Goal: Task Accomplishment & Management: Complete application form

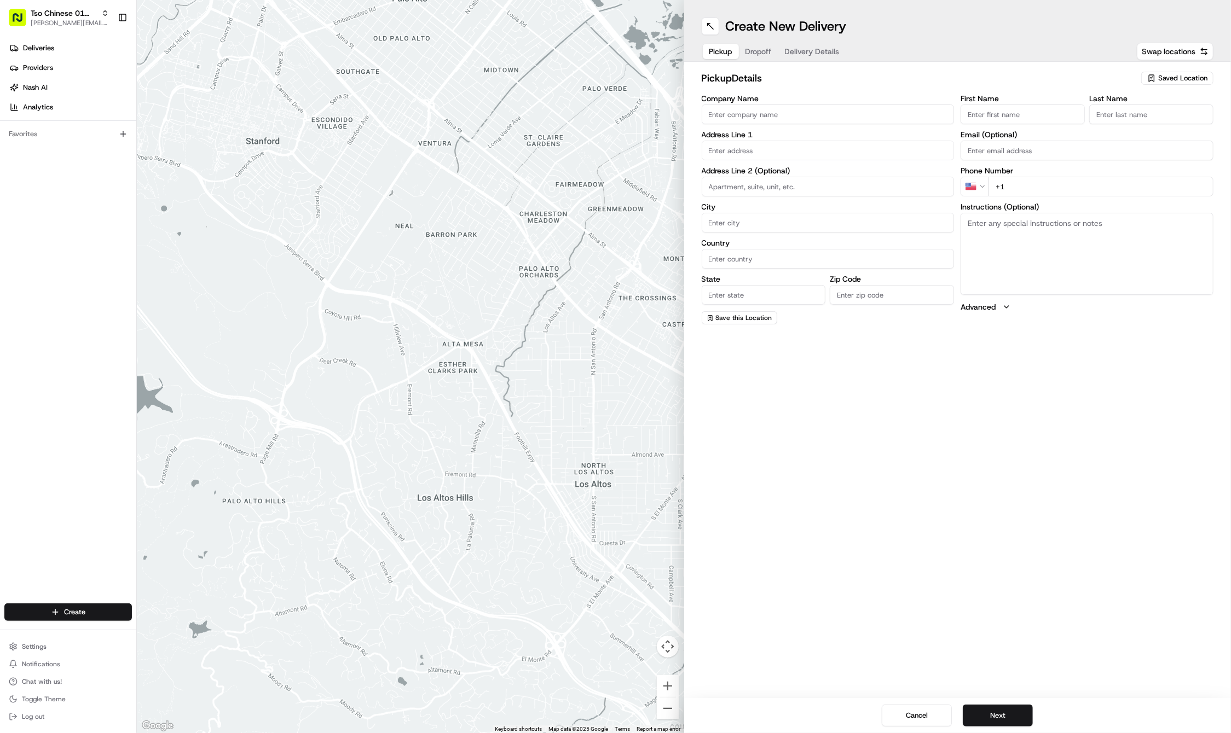
click at [1180, 80] on span "Saved Location" at bounding box center [1182, 78] width 49 height 10
click at [1173, 118] on span "(01) Tso Chinese Takeout & Delivery Cherrywood" at bounding box center [1158, 124] width 135 height 20
type input "(01) Tso Chinese Takeout & Delivery Cherrywood"
type input "Ste E-5"
type input "Austin"
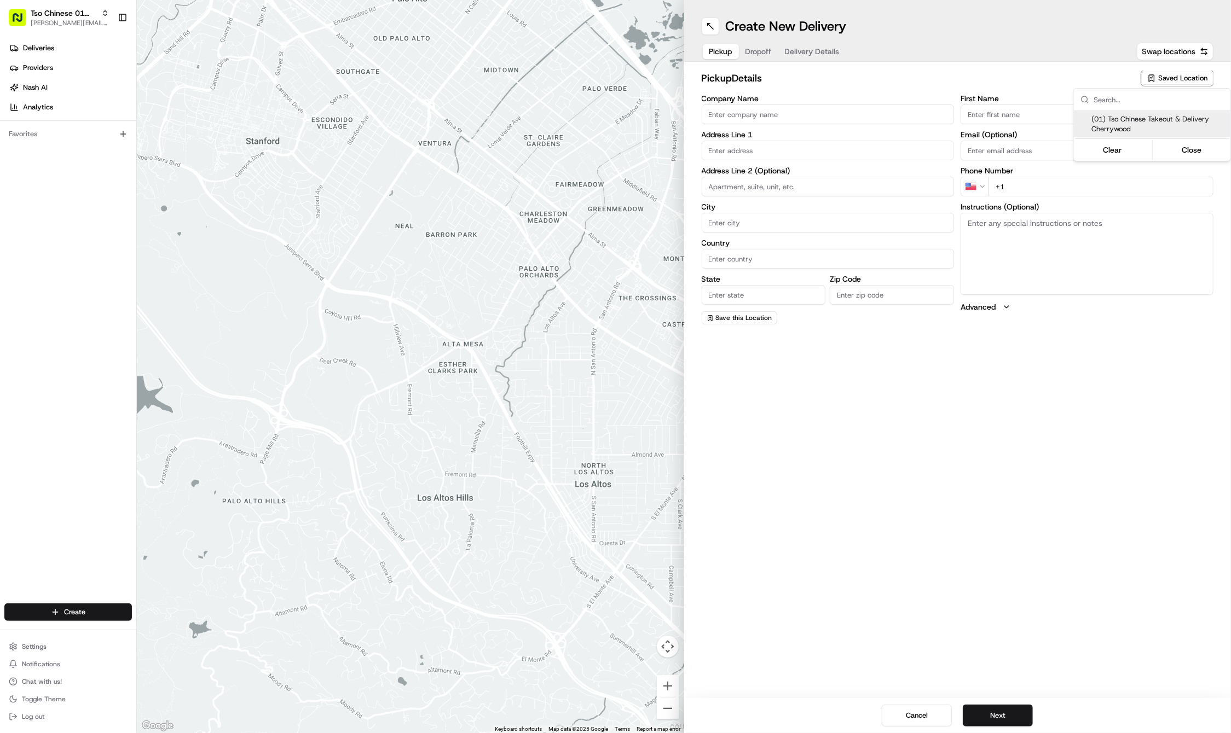
type input "US"
type input "[GEOGRAPHIC_DATA]"
type input "78722"
type input "Tso Chinese"
type input "Cherrywood Manager"
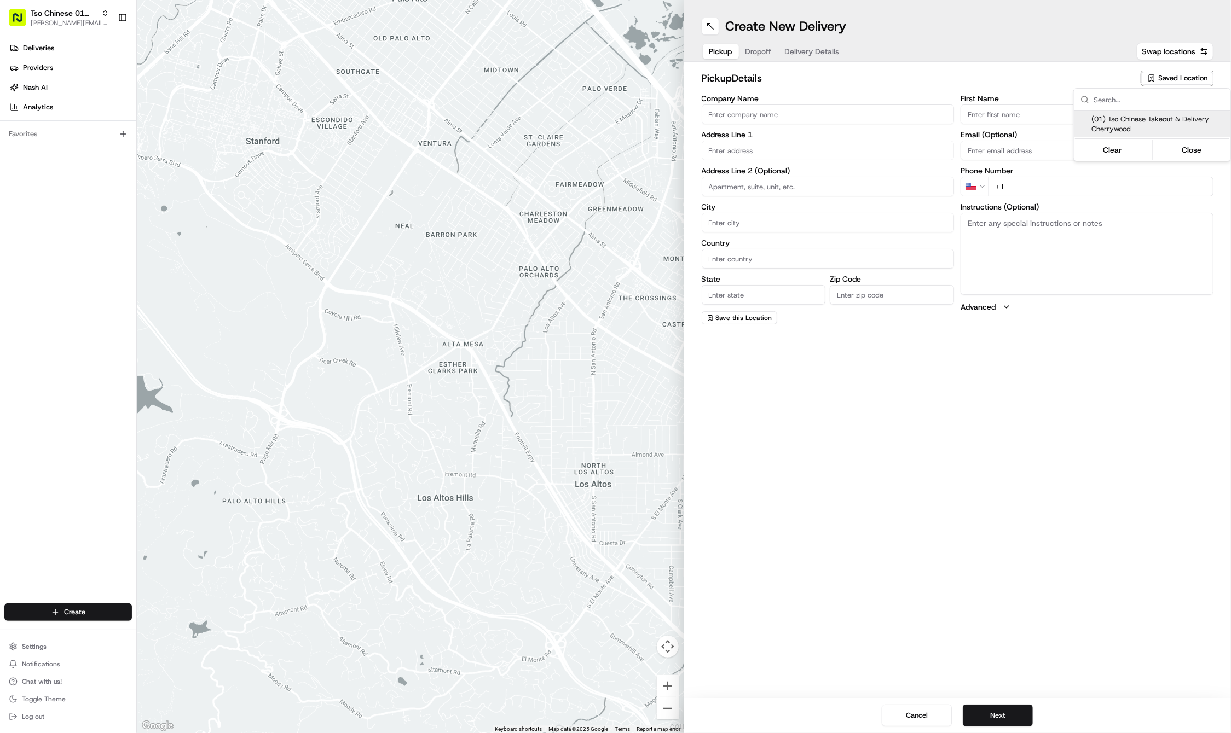
type input "[EMAIL_ADDRESS][DOMAIN_NAME]"
type input "[PHONE_NUMBER]"
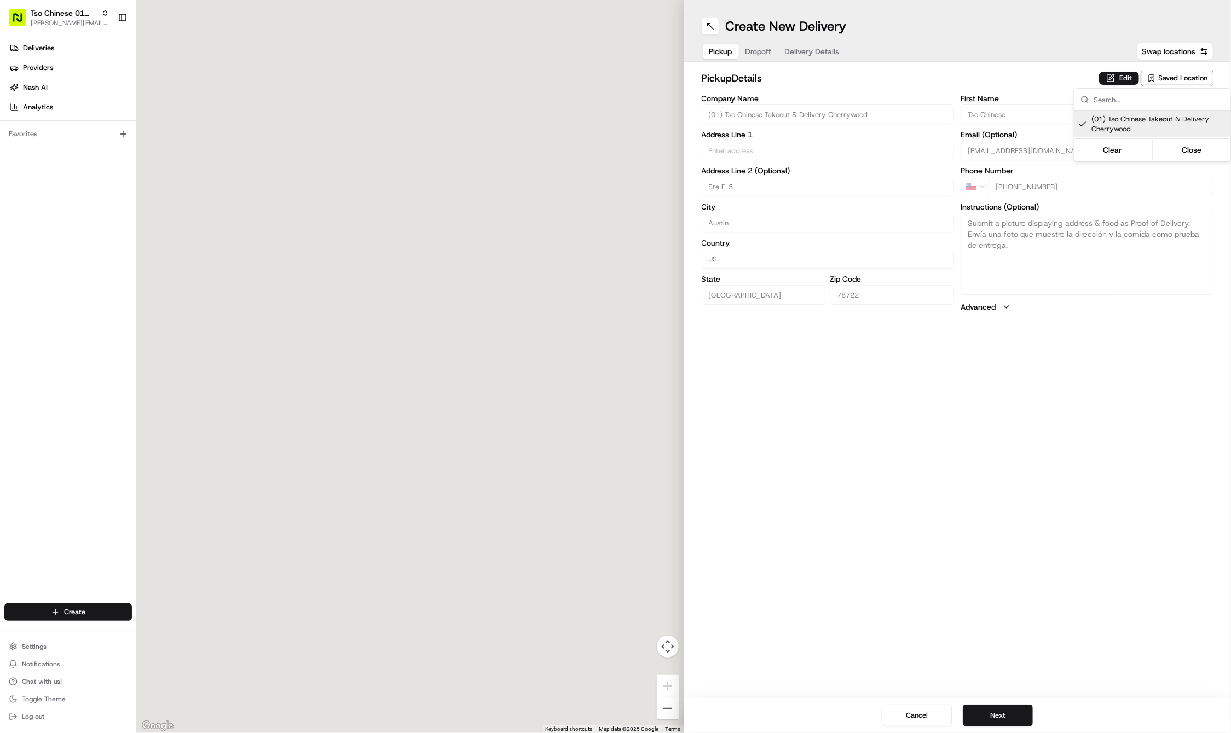
type input "[STREET_ADDRESS]"
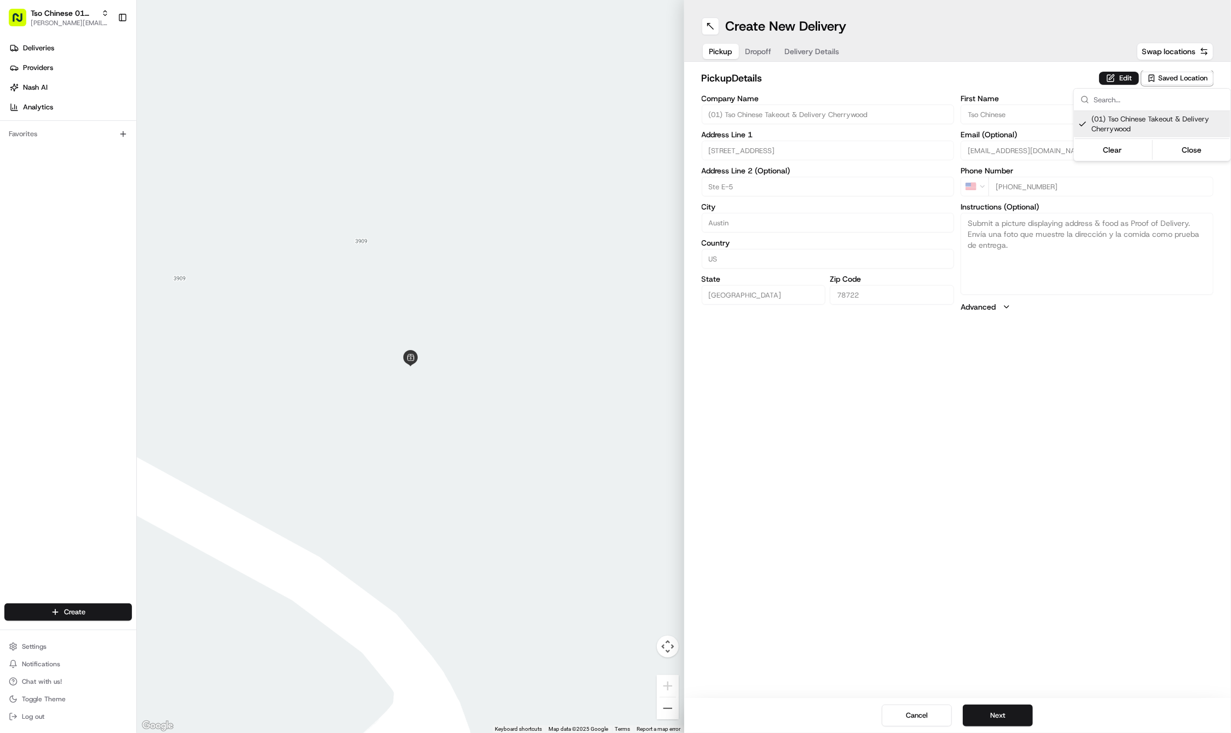
click at [1003, 712] on html "Tso Chinese 01 Cherrywood [PERSON_NAME][EMAIL_ADDRESS][DOMAIN_NAME] Toggle Side…" at bounding box center [615, 366] width 1231 height 733
click at [1003, 712] on button "Next" at bounding box center [998, 716] width 70 height 22
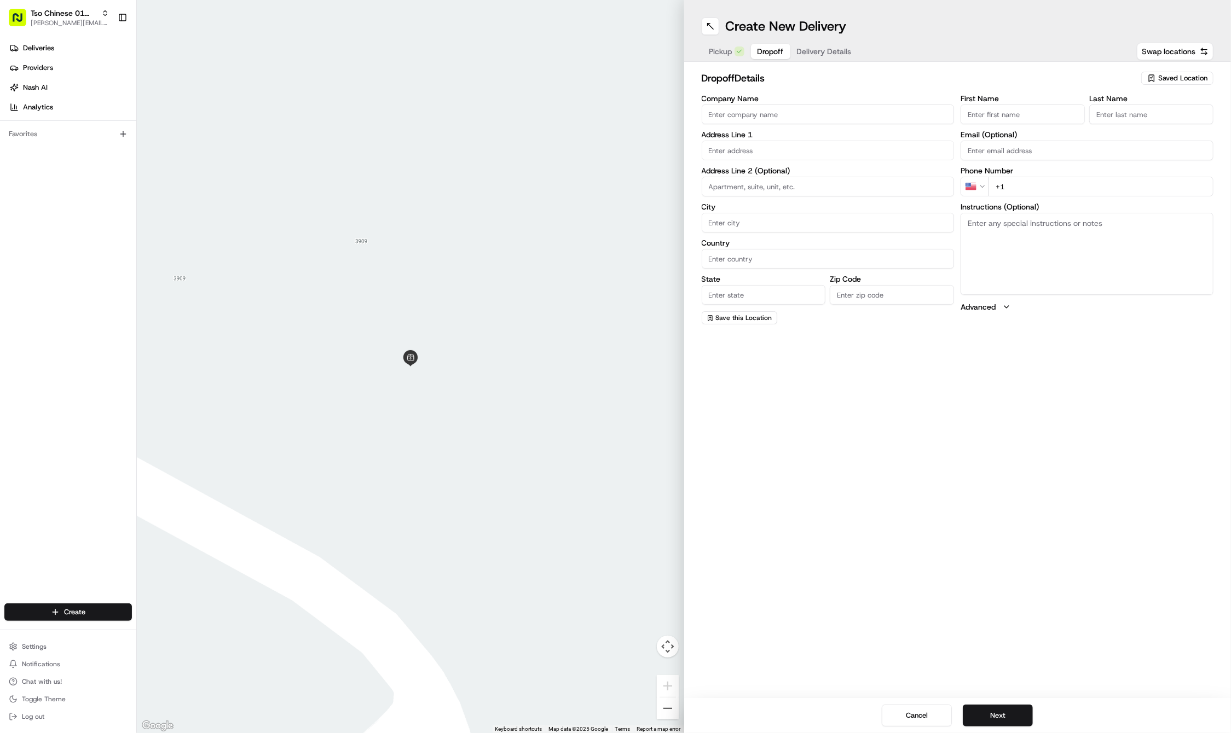
click at [1050, 113] on input "First Name" at bounding box center [1022, 115] width 124 height 20
paste input "[PERSON_NAME]"
type input "[PERSON_NAME]"
click at [1125, 108] on input "Last Name" at bounding box center [1151, 115] width 124 height 20
paste input "Gembinski"
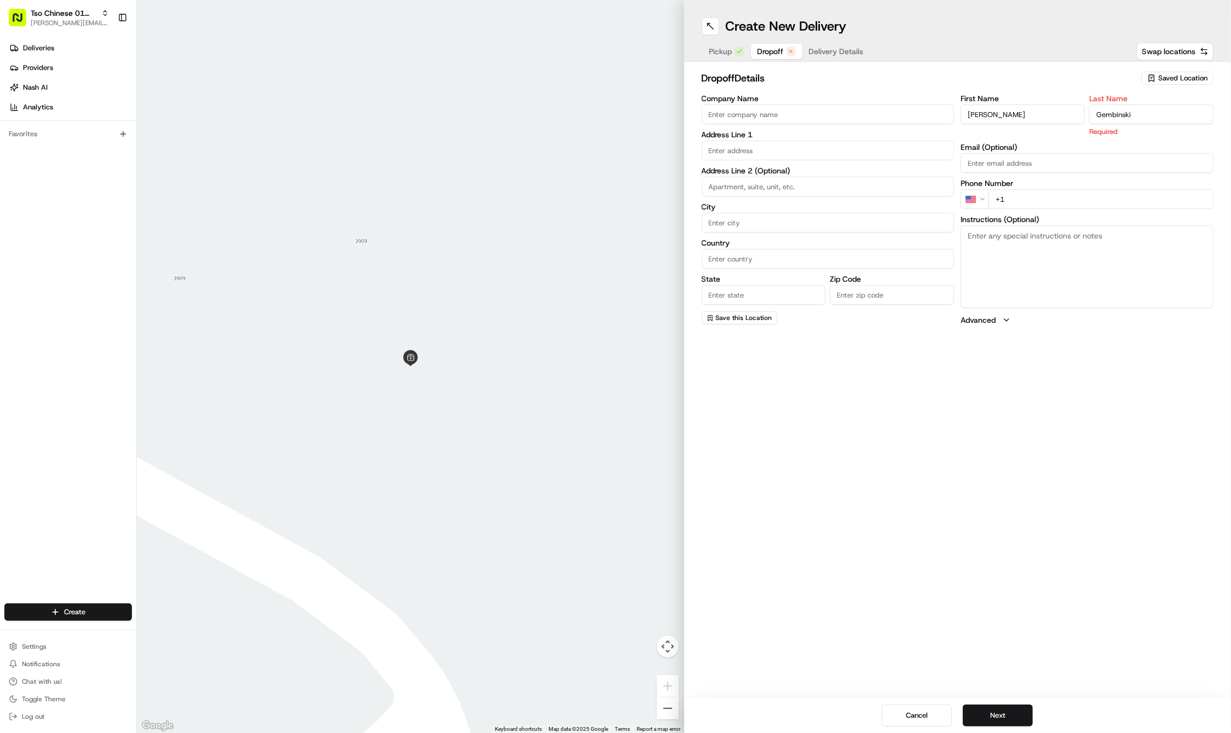
type input "Gembinski"
click at [1066, 193] on input "+1" at bounding box center [1100, 187] width 225 height 20
paste input "[PHONE_NUMBER]"
type input "[PHONE_NUMBER]"
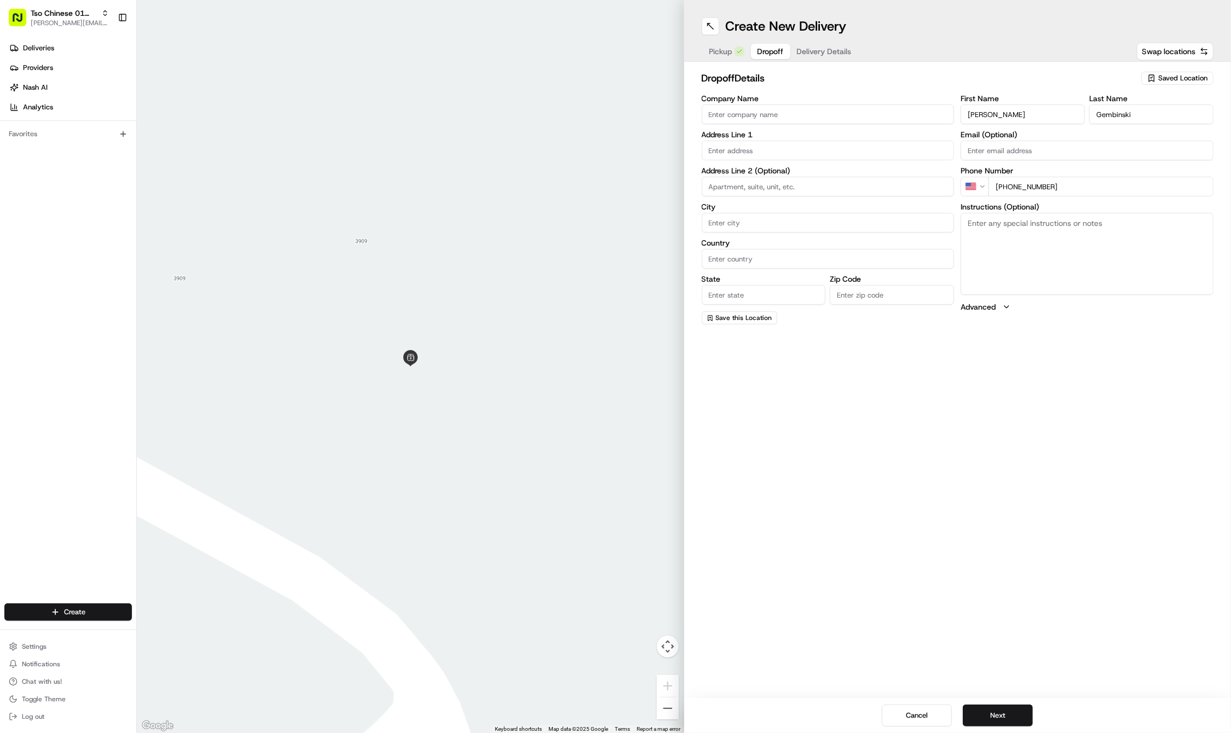
click at [779, 146] on input "text" at bounding box center [828, 151] width 253 height 20
paste input "2350 [PERSON_NAME] Dr"
click at [789, 171] on div "[STREET_ADDRESS][PERSON_NAME]" at bounding box center [827, 173] width 247 height 16
type input "[STREET_ADDRESS][PERSON_NAME]"
type input "Austin"
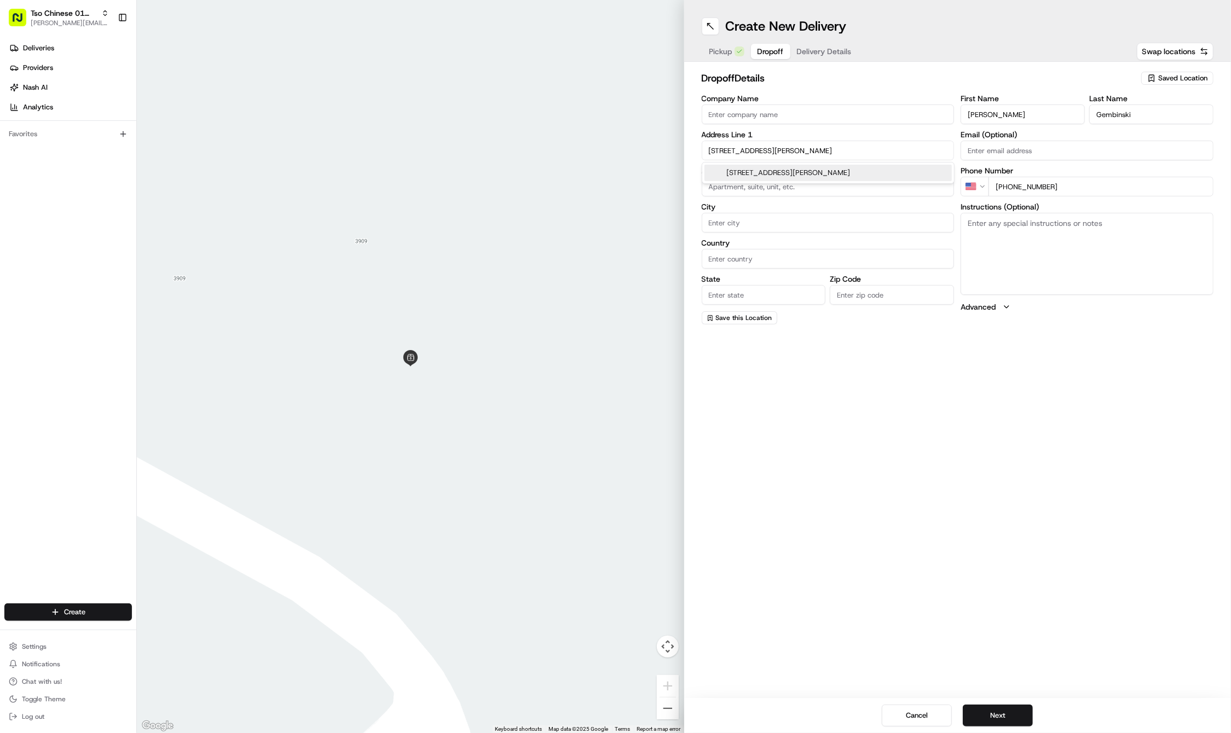
type input "[GEOGRAPHIC_DATA]"
type input "78705"
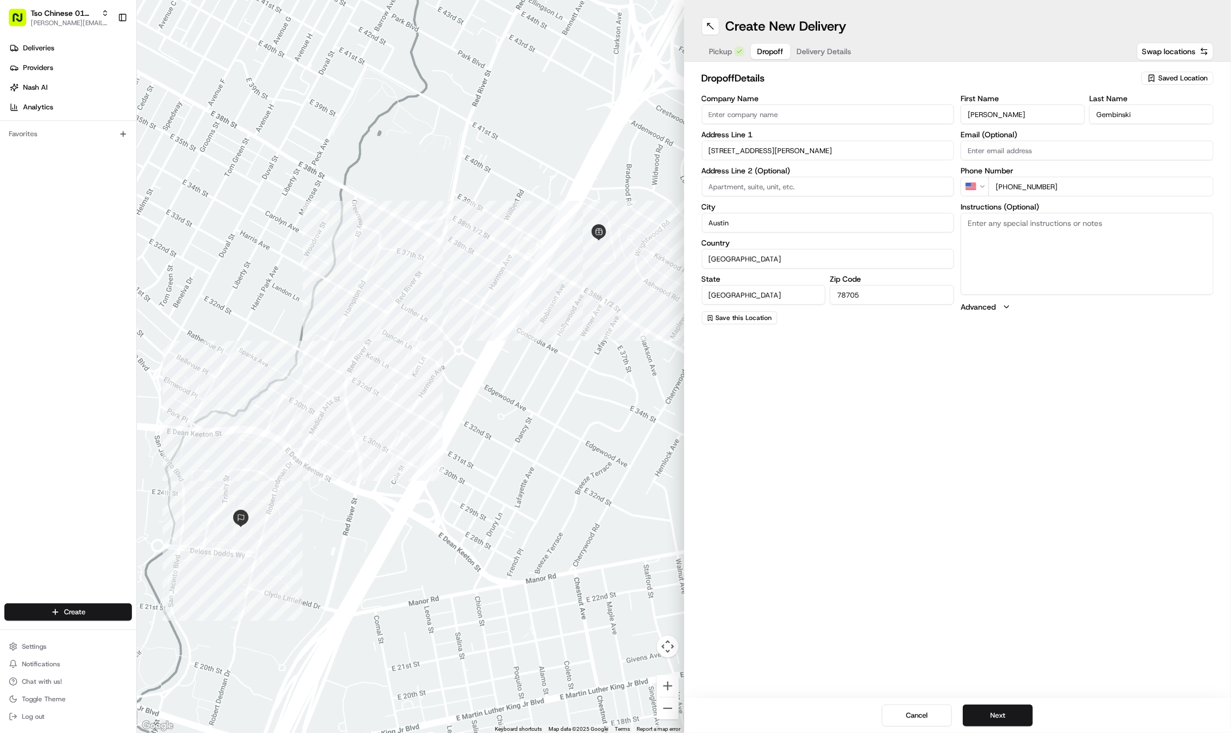
click at [806, 149] on input "[STREET_ADDRESS][PERSON_NAME]" at bounding box center [828, 151] width 253 height 20
click at [810, 171] on div "[STREET_ADDRESS][PERSON_NAME]" at bounding box center [827, 173] width 247 height 16
click at [810, 171] on label "Address Line 2 (Optional)" at bounding box center [828, 171] width 253 height 8
click at [826, 144] on input "[STREET_ADDRESS][PERSON_NAME]" at bounding box center [828, 151] width 253 height 20
click at [824, 151] on input "[STREET_ADDRESS][PERSON_NAME]" at bounding box center [828, 151] width 253 height 20
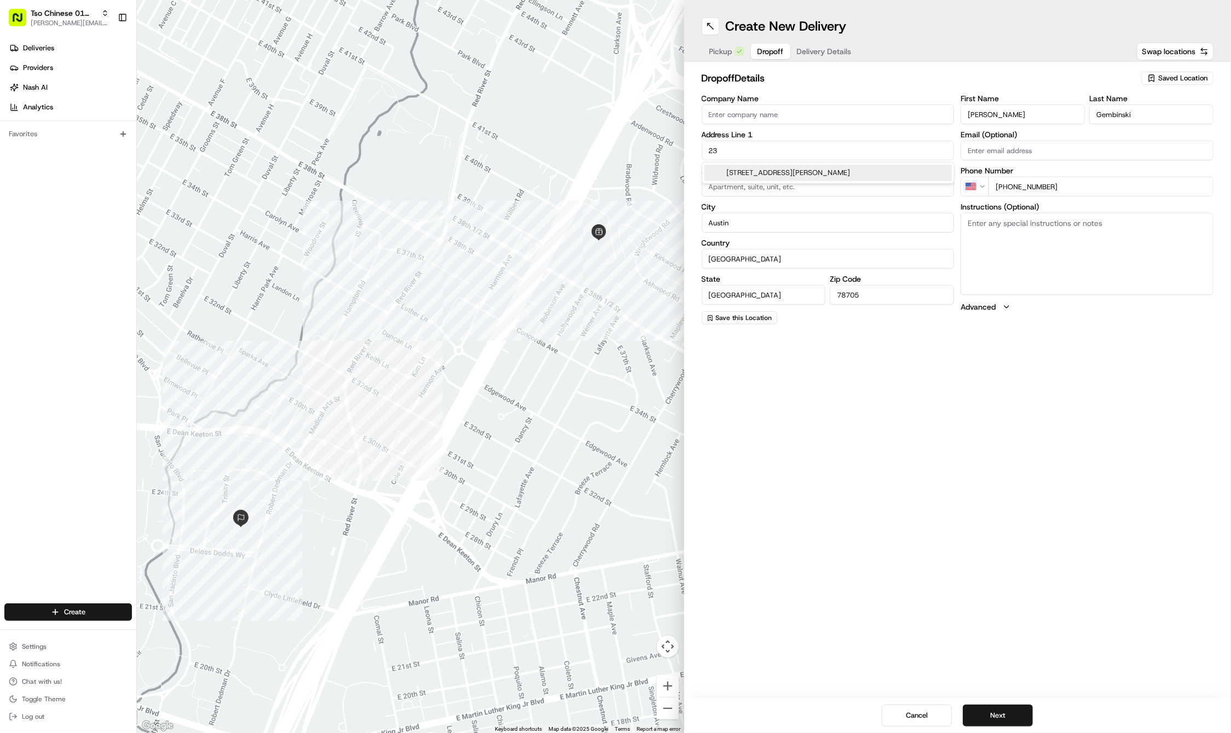
type input "2"
click at [843, 147] on input "text" at bounding box center [828, 151] width 253 height 20
paste input "2350 [PERSON_NAME] Dr"
click at [833, 165] on div "[STREET_ADDRESS][PERSON_NAME]" at bounding box center [827, 173] width 247 height 16
type input "[STREET_ADDRESS][PERSON_NAME]"
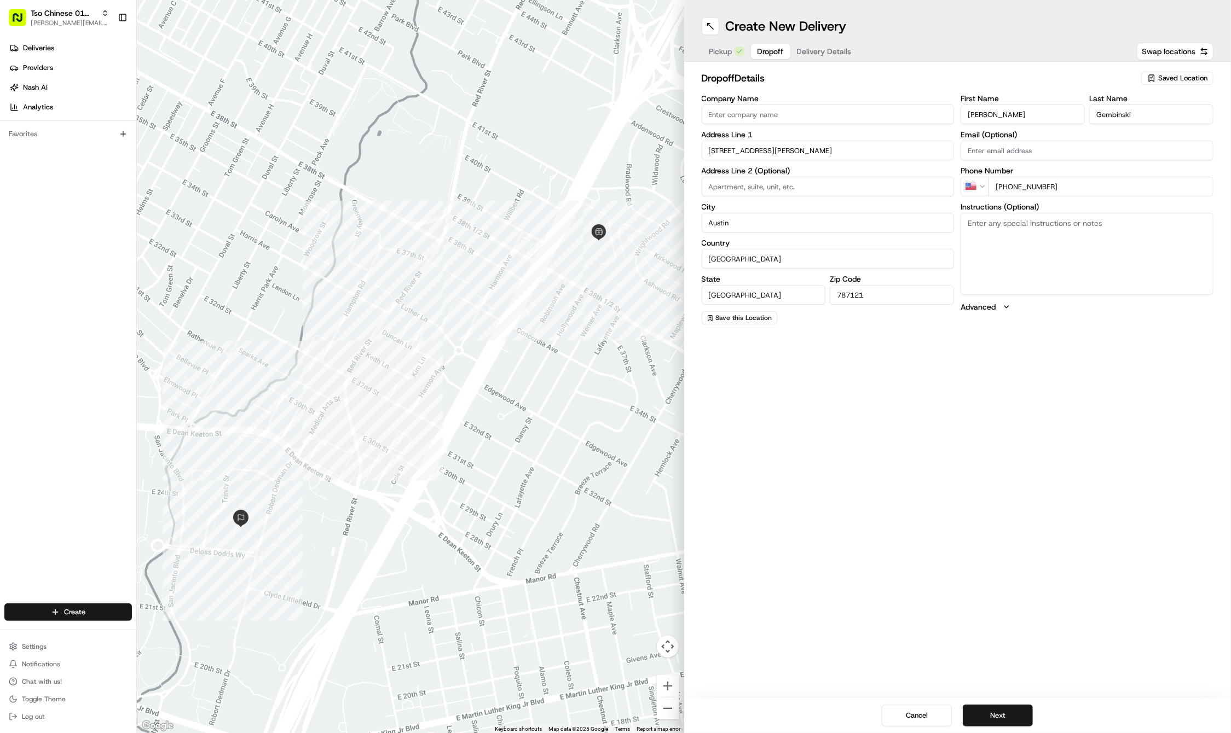
click at [881, 291] on input "787121" at bounding box center [892, 295] width 124 height 20
type input "78712"
click at [1003, 708] on button "Next" at bounding box center [998, 716] width 70 height 22
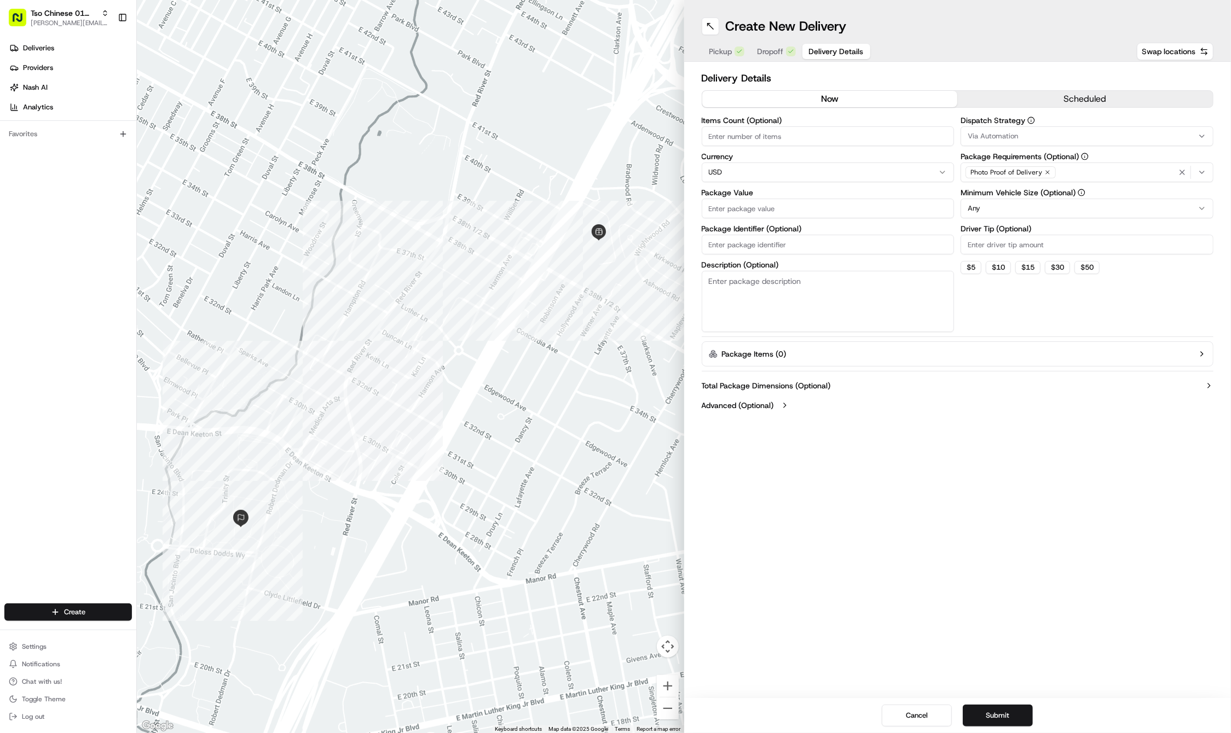
click at [773, 42] on div "Pickup Dropoff Delivery Details" at bounding box center [787, 52] width 170 height 20
click at [771, 48] on span "Dropoff" at bounding box center [770, 51] width 26 height 11
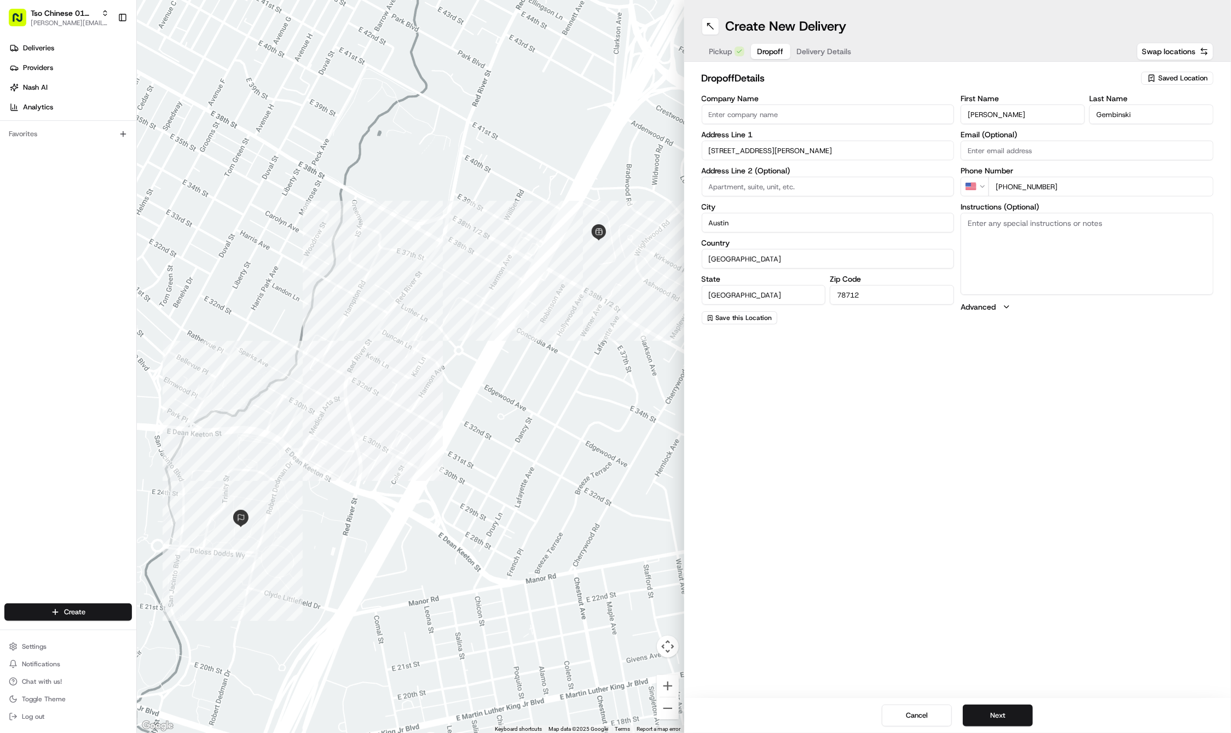
click at [835, 42] on div "Pickup Dropoff Delivery Details" at bounding box center [781, 52] width 158 height 20
click at [815, 47] on span "Delivery Details" at bounding box center [824, 51] width 55 height 11
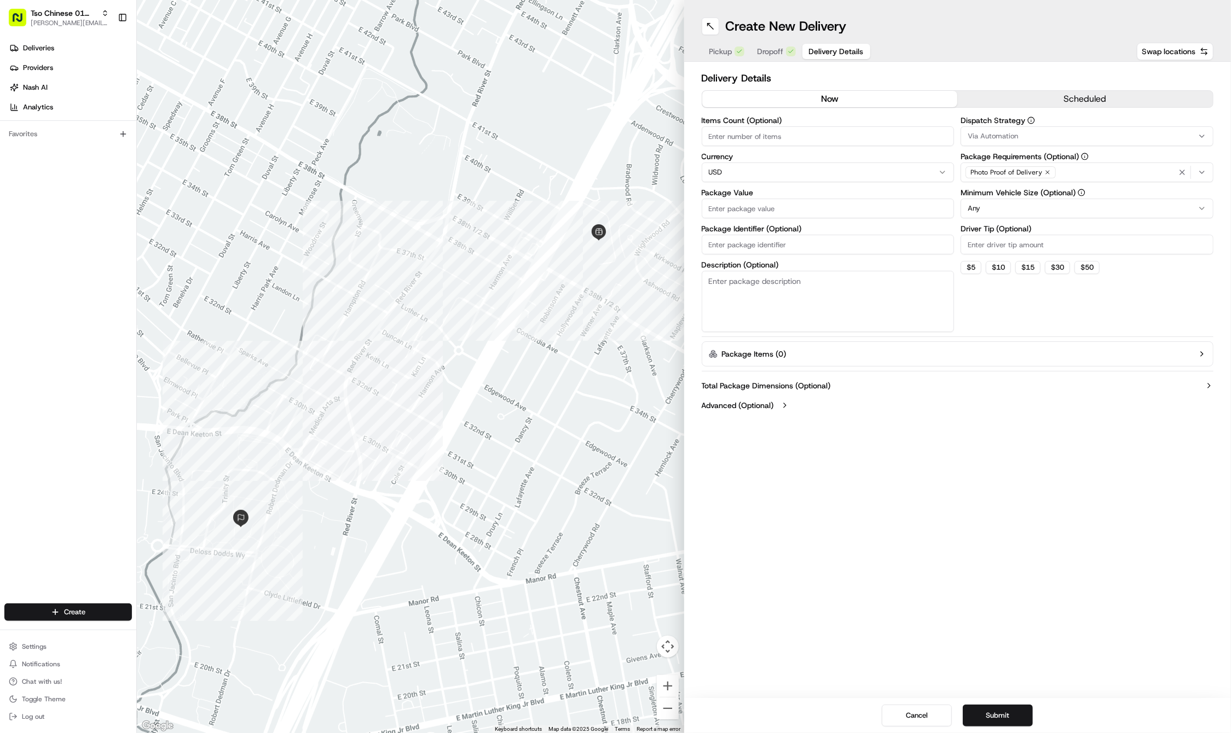
click at [799, 241] on input "Package Identifier (Optional)" at bounding box center [828, 245] width 253 height 20
paste input "#NEYKC8H"
type input "#NEYKC8H"
click at [743, 201] on input "Package Value" at bounding box center [828, 209] width 253 height 20
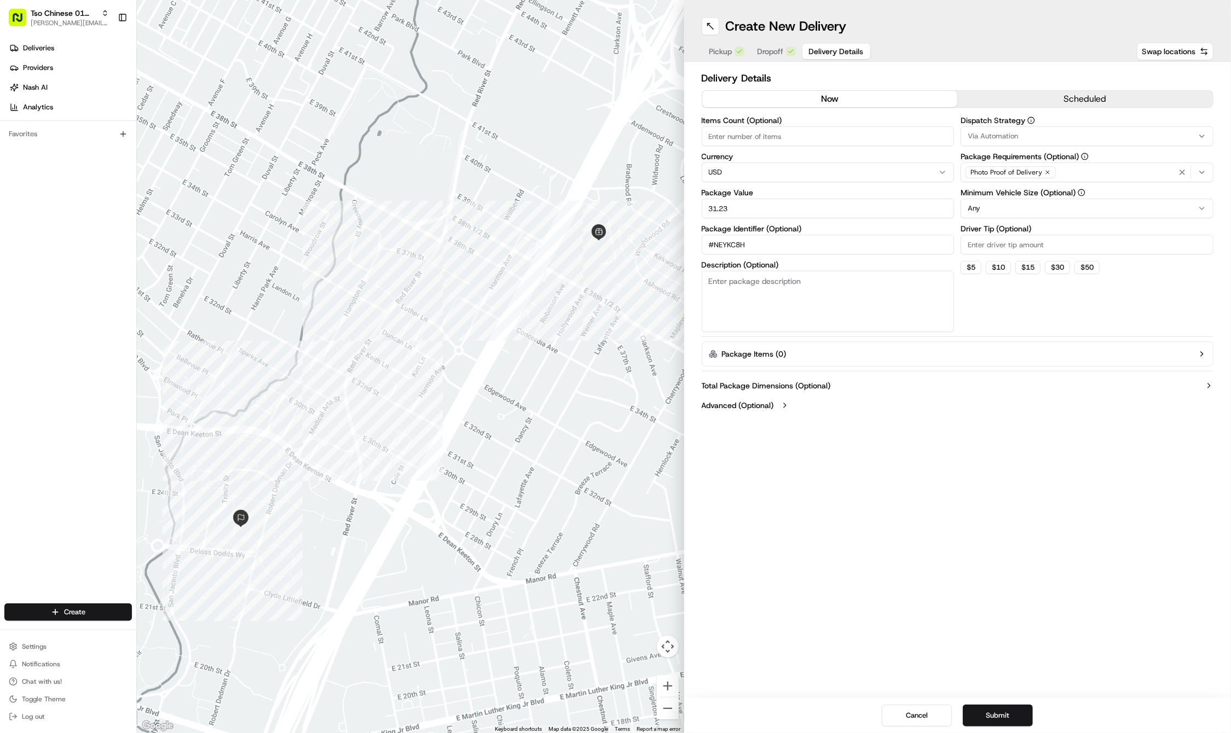
type input "31.23"
click at [977, 245] on input "Driver Tip (Optional)" at bounding box center [1086, 245] width 253 height 20
type input "2"
click at [1006, 131] on span "Via Automation" at bounding box center [992, 136] width 50 height 10
click at [1008, 188] on div "Tso Cherrywood Strategy" at bounding box center [1039, 196] width 157 height 16
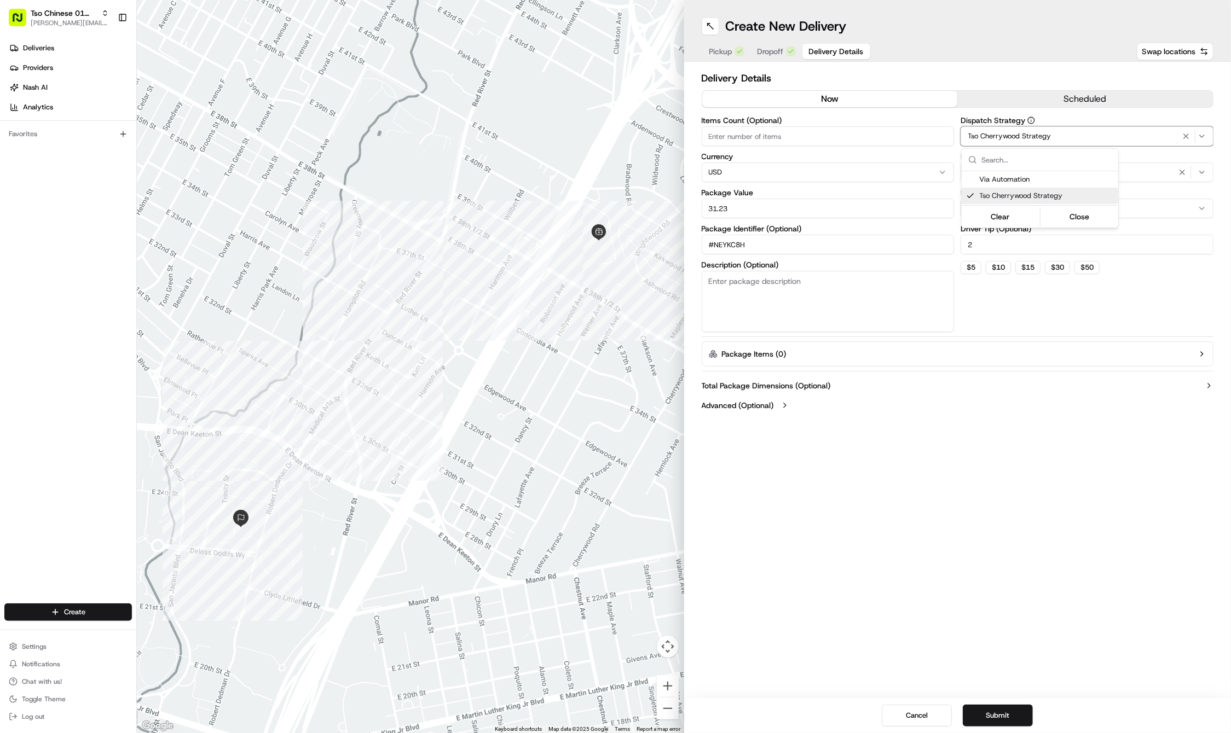
click at [776, 49] on html "Tso Chinese 01 Cherrywood [PERSON_NAME][EMAIL_ADDRESS][DOMAIN_NAME] Toggle Side…" at bounding box center [615, 366] width 1231 height 733
click at [773, 47] on span "Dropoff" at bounding box center [770, 51] width 26 height 11
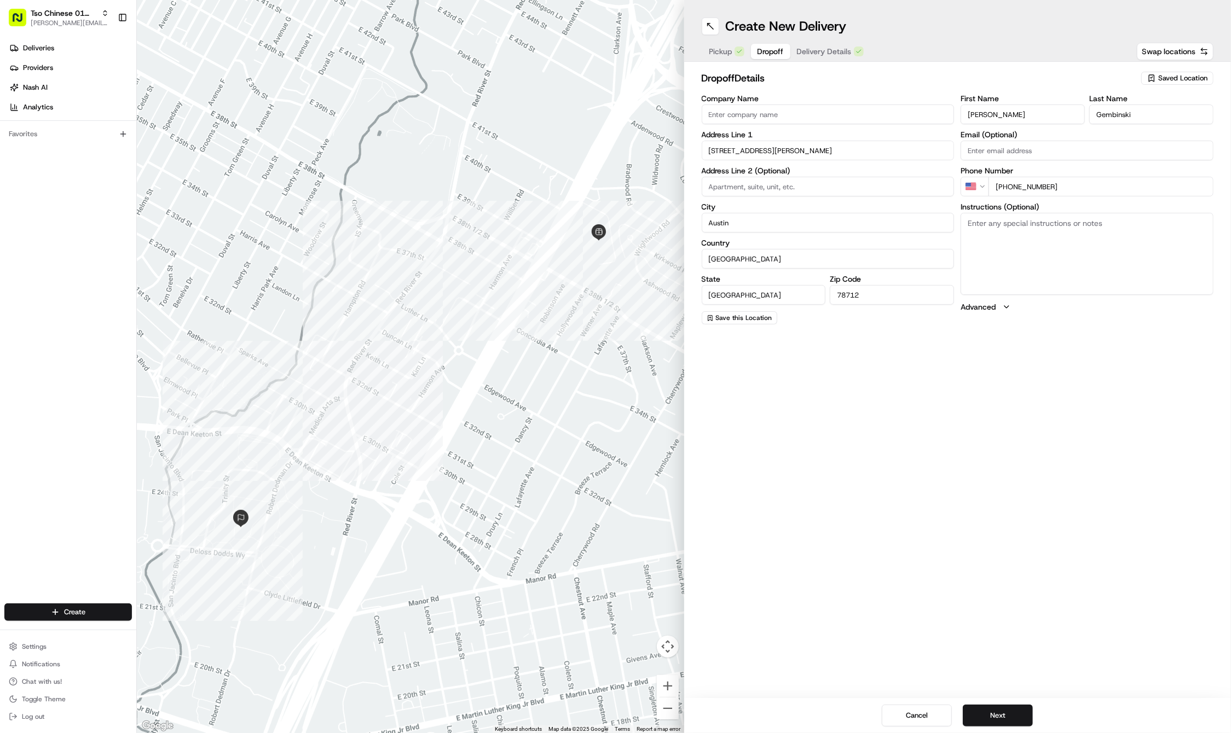
click at [1034, 235] on textarea "Instructions (Optional)" at bounding box center [1086, 254] width 253 height 82
paste textarea "[GEOGRAPHIC_DATA] is located across the street from [GEOGRAPHIC_DATA]. There is…"
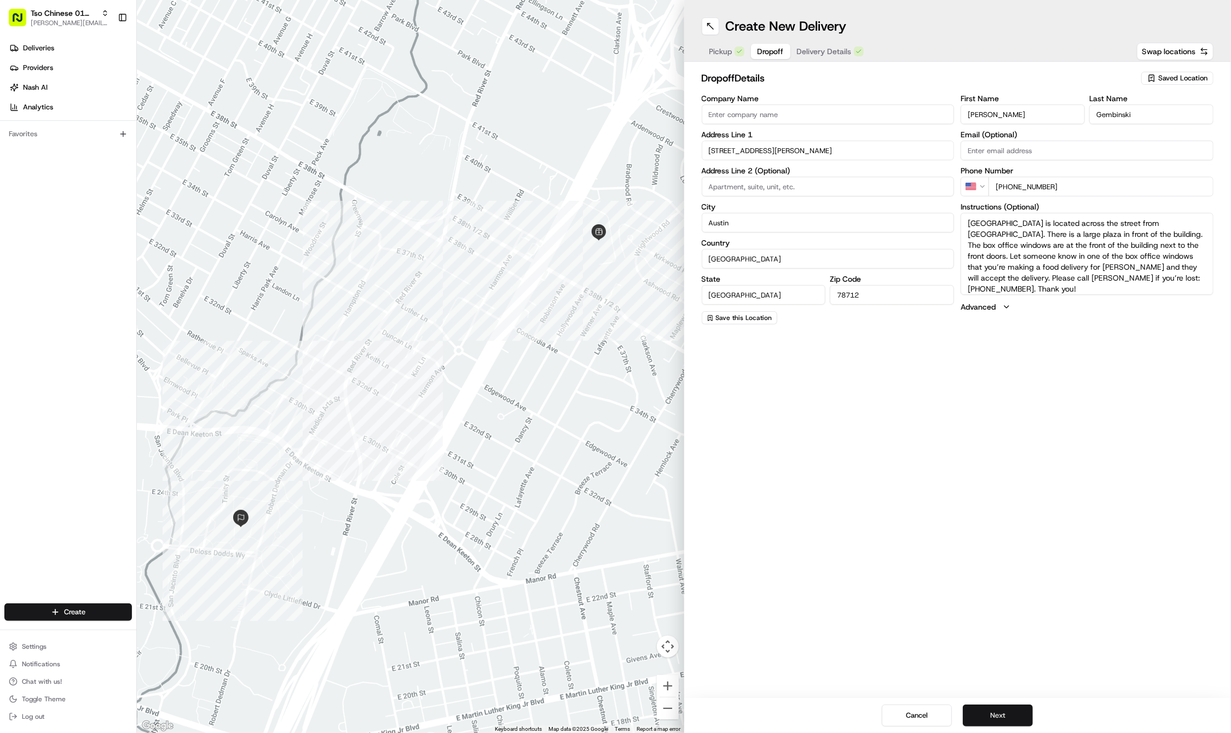
type textarea "[GEOGRAPHIC_DATA] is located across the street from [GEOGRAPHIC_DATA]. There is…"
click at [994, 707] on button "Next" at bounding box center [998, 716] width 70 height 22
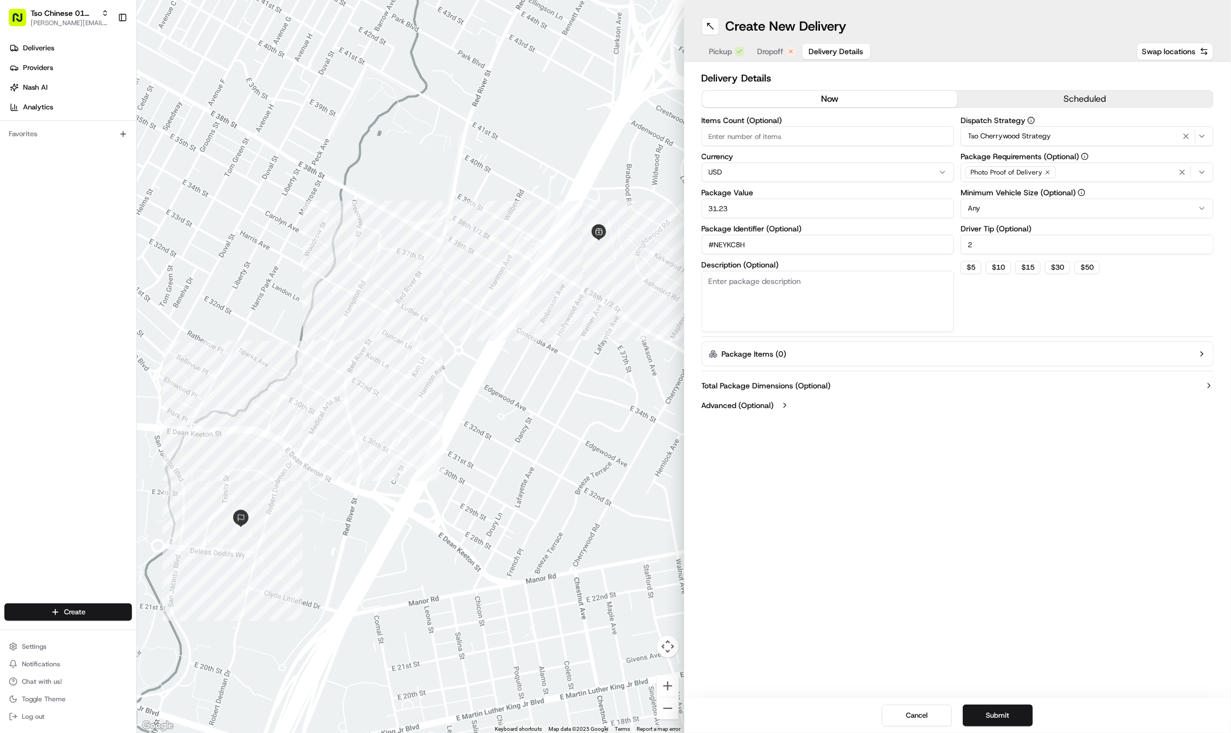
click at [833, 44] on button "Delivery Details" at bounding box center [836, 51] width 68 height 15
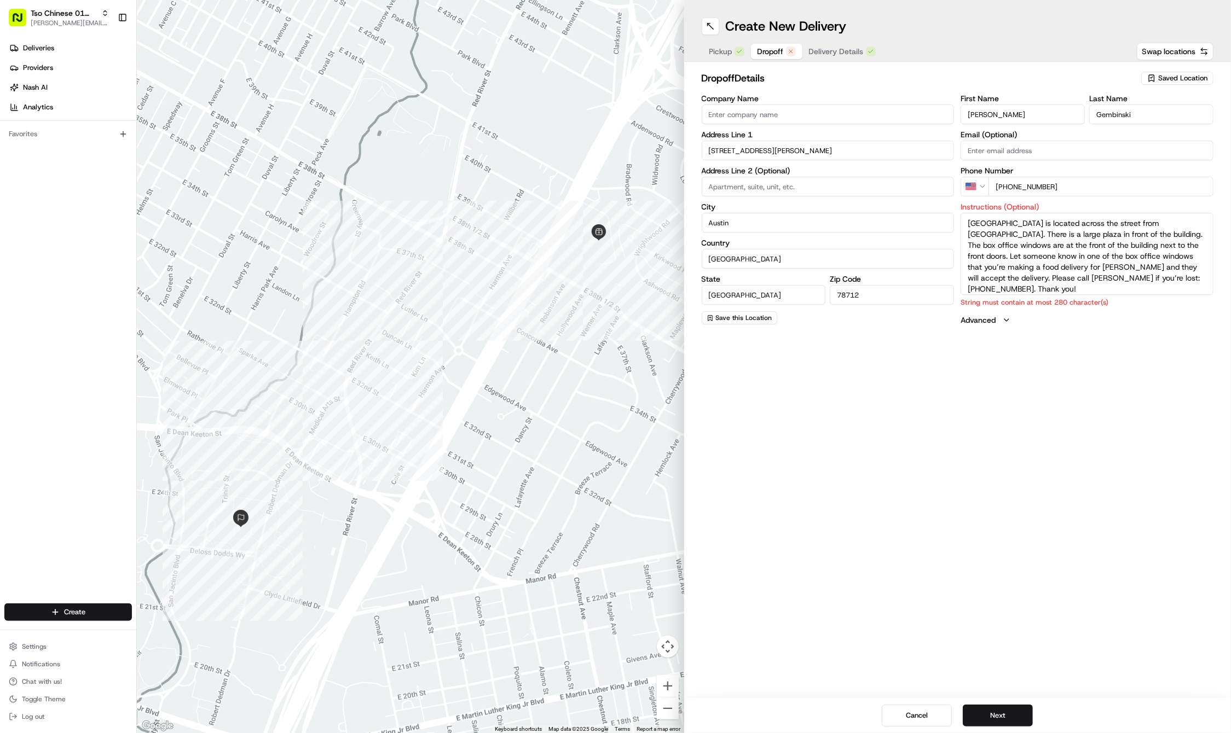
click at [770, 44] on button "Dropoff" at bounding box center [776, 51] width 51 height 15
click at [1064, 253] on textarea "[GEOGRAPHIC_DATA] is located across the street from [GEOGRAPHIC_DATA]. There is…" at bounding box center [1086, 254] width 253 height 82
click at [1024, 282] on textarea "[GEOGRAPHIC_DATA] is located across the street from [GEOGRAPHIC_DATA]. There is…" at bounding box center [1086, 254] width 253 height 82
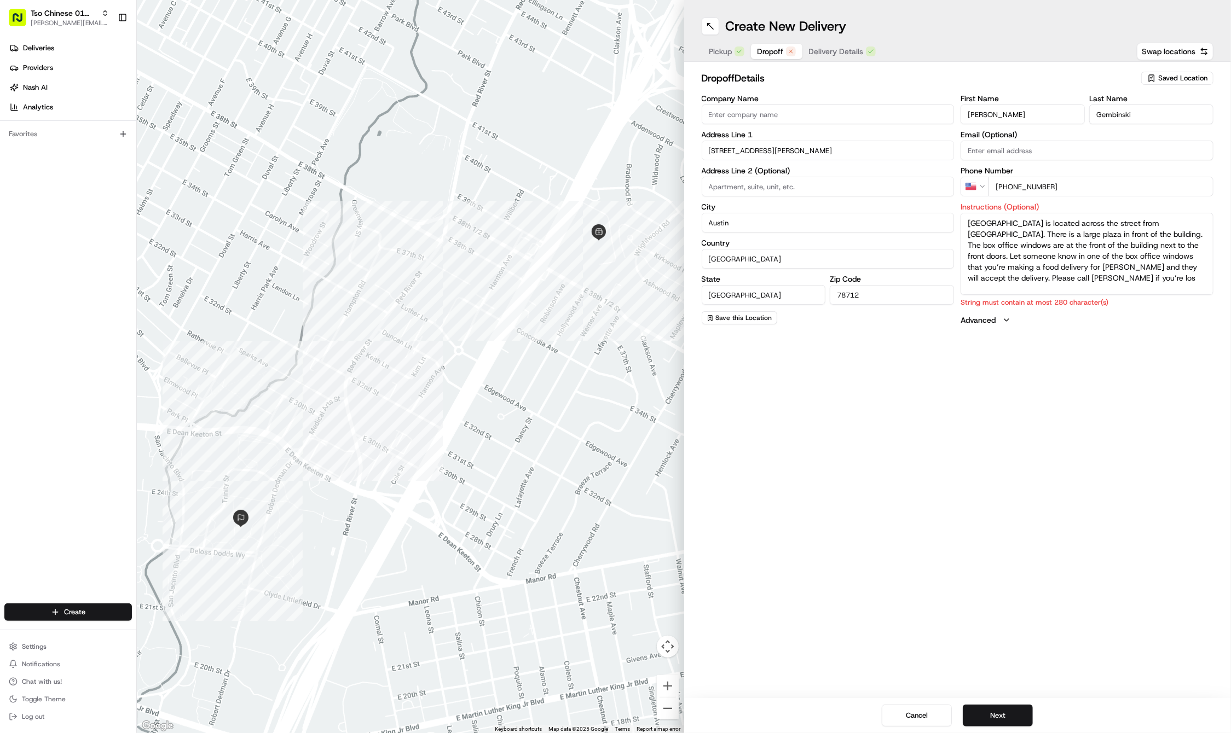
click at [964, 219] on textarea "[GEOGRAPHIC_DATA] is located across the street from [GEOGRAPHIC_DATA]. There is…" at bounding box center [1086, 254] width 253 height 82
drag, startPoint x: 964, startPoint y: 219, endPoint x: 989, endPoint y: 226, distance: 26.5
click at [988, 226] on textarea "[GEOGRAPHIC_DATA] is located across the street from [GEOGRAPHIC_DATA]. There is…" at bounding box center [1086, 254] width 253 height 82
drag, startPoint x: 989, startPoint y: 226, endPoint x: 998, endPoint y: 237, distance: 14.0
click at [998, 236] on textarea "[GEOGRAPHIC_DATA] is located across the street from [GEOGRAPHIC_DATA]. There is…" at bounding box center [1086, 254] width 253 height 82
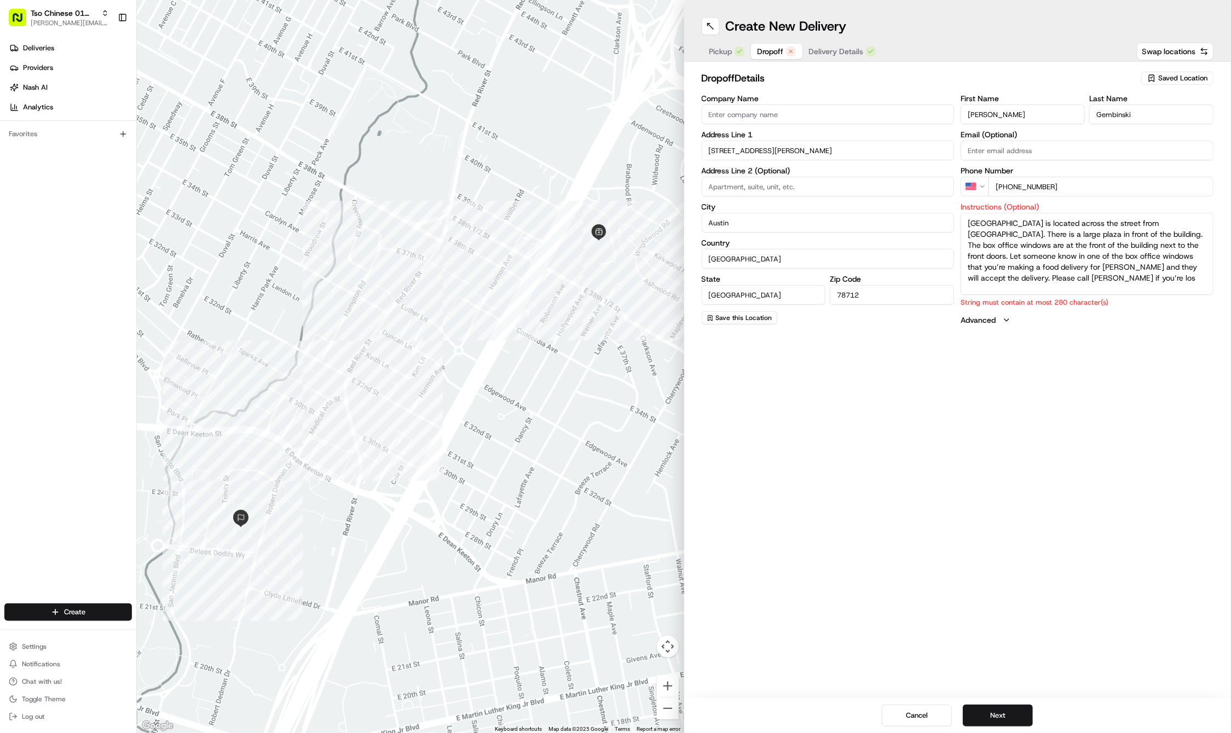
drag, startPoint x: 1003, startPoint y: 247, endPoint x: 1031, endPoint y: 285, distance: 46.5
click at [1031, 285] on textarea "[GEOGRAPHIC_DATA] is located across the street from [GEOGRAPHIC_DATA]. There is…" at bounding box center [1086, 254] width 253 height 82
drag, startPoint x: 1174, startPoint y: 223, endPoint x: 1173, endPoint y: 233, distance: 9.4
click at [1174, 233] on textarea "[GEOGRAPHIC_DATA] is located across the street from [GEOGRAPHIC_DATA]. There is…" at bounding box center [1086, 254] width 253 height 82
type textarea "[GEOGRAPHIC_DATA] is located across the street from [GEOGRAPHIC_DATA]"
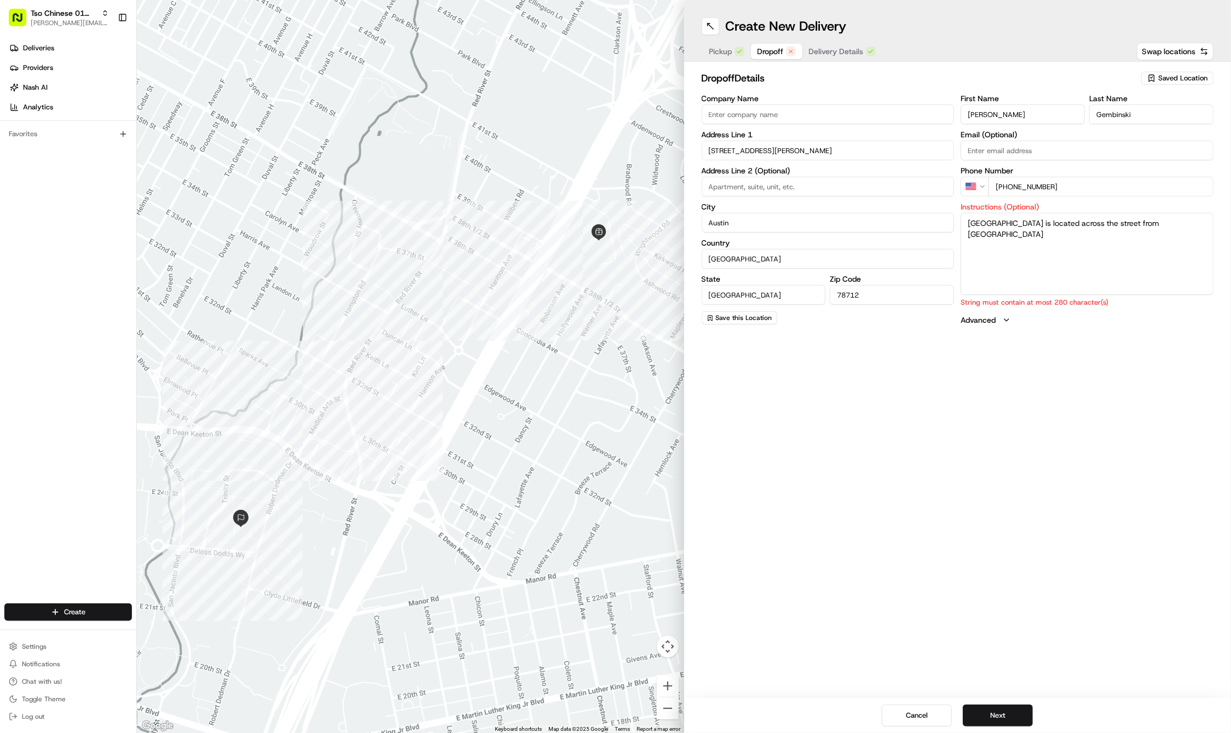
drag, startPoint x: 1167, startPoint y: 229, endPoint x: 966, endPoint y: 225, distance: 200.9
click at [966, 225] on textarea "[GEOGRAPHIC_DATA] is located across the street from [GEOGRAPHIC_DATA]" at bounding box center [1086, 254] width 253 height 82
paste textarea "[GEOGRAPHIC_DATA] is located across the street from [GEOGRAPHIC_DATA]. There is…"
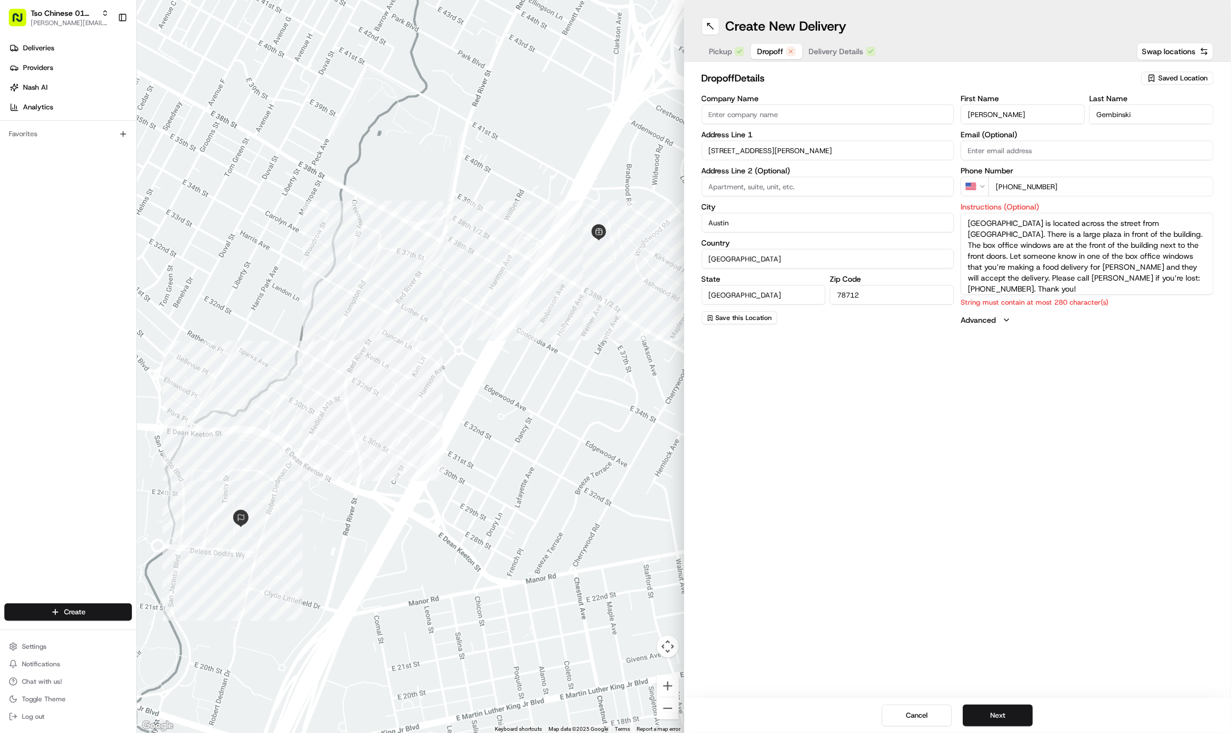
scroll to position [10, 0]
click at [1016, 716] on button "Next" at bounding box center [998, 716] width 70 height 22
click at [1001, 281] on textarea "[GEOGRAPHIC_DATA] is located across the street from [GEOGRAPHIC_DATA]. There is…" at bounding box center [1086, 254] width 253 height 82
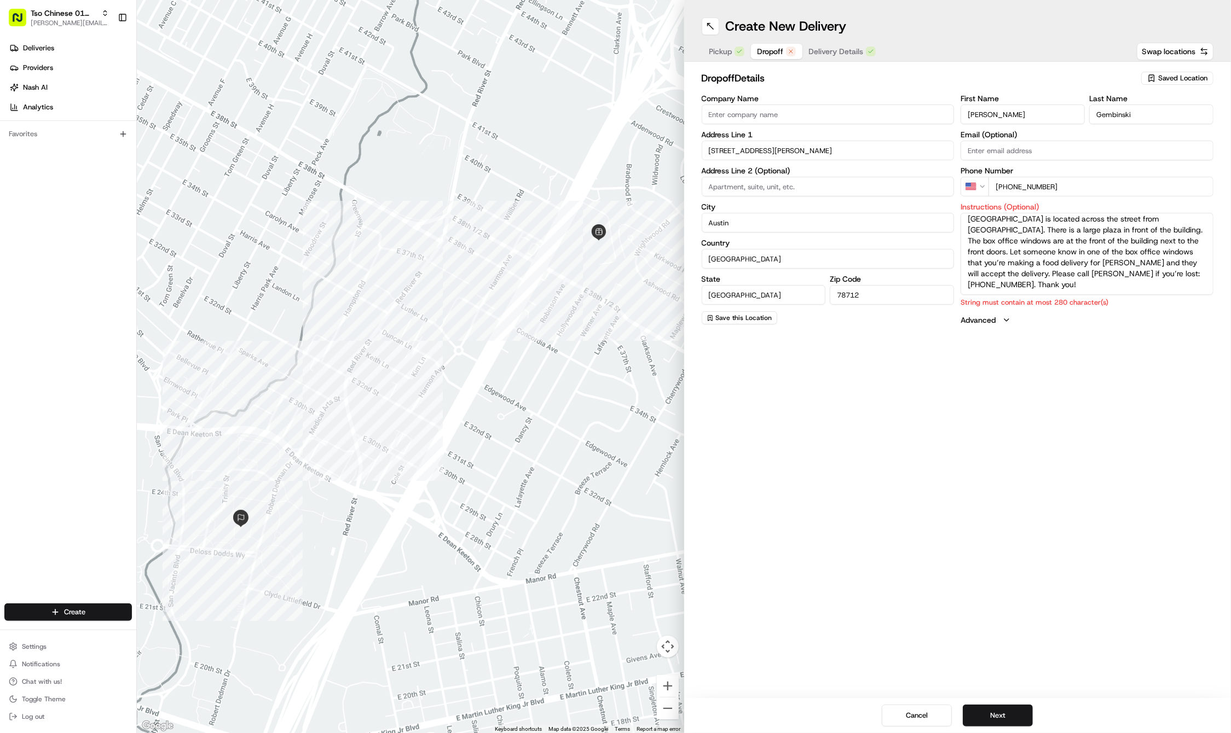
drag, startPoint x: 1001, startPoint y: 281, endPoint x: 986, endPoint y: 283, distance: 14.9
click at [986, 283] on textarea "[GEOGRAPHIC_DATA] is located across the street from [GEOGRAPHIC_DATA]. There is…" at bounding box center [1086, 254] width 253 height 82
drag, startPoint x: 993, startPoint y: 287, endPoint x: 967, endPoint y: 273, distance: 28.9
click at [967, 272] on textarea "[GEOGRAPHIC_DATA] is located across the street from [GEOGRAPHIC_DATA]. There is…" at bounding box center [1086, 254] width 253 height 82
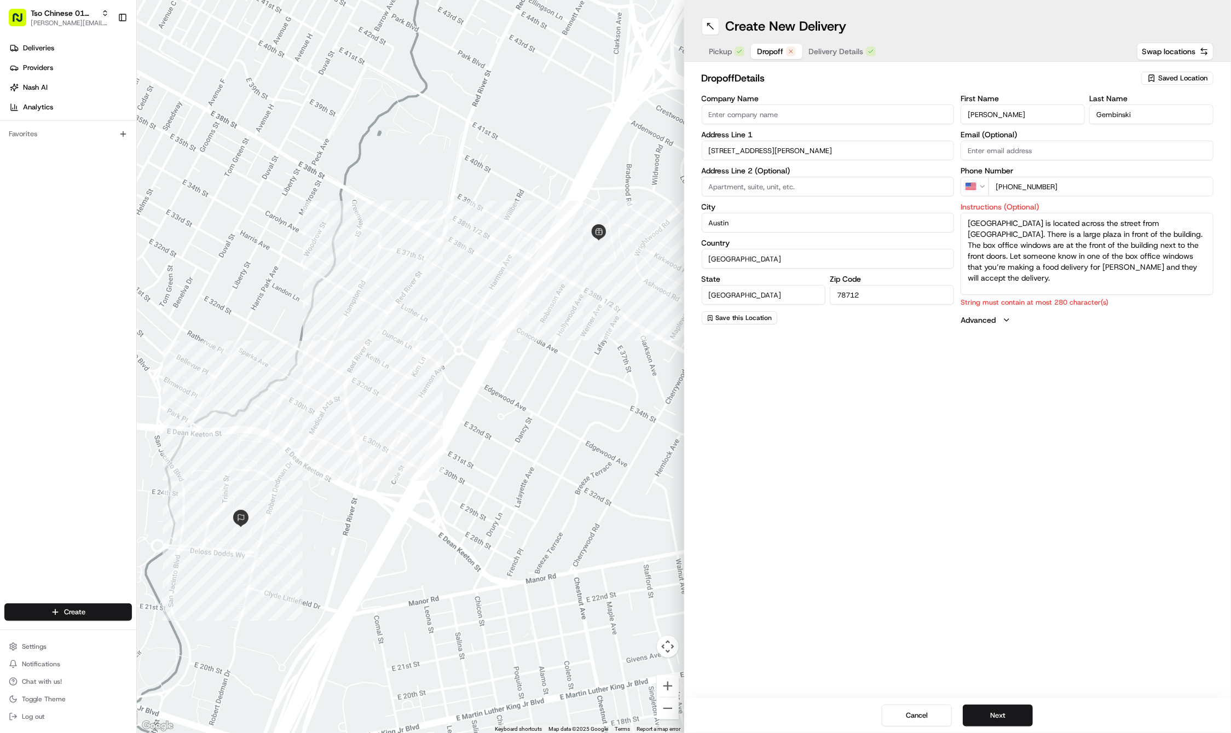
type textarea "[GEOGRAPHIC_DATA] is located across the street from [GEOGRAPHIC_DATA]. There is…"
click at [1001, 714] on button "Next" at bounding box center [998, 716] width 70 height 22
click at [764, 44] on button "Dropoff" at bounding box center [770, 51] width 39 height 15
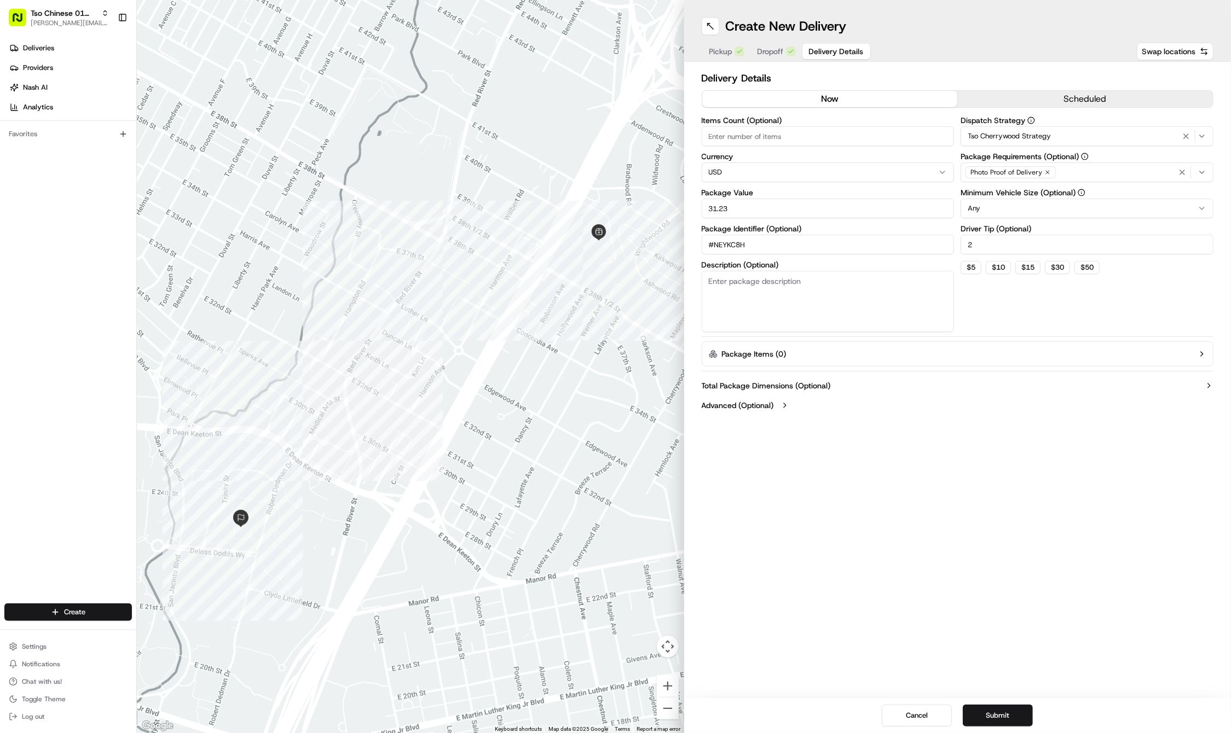
click at [847, 48] on span "Delivery Details" at bounding box center [836, 51] width 55 height 11
click at [847, 47] on span "Delivery Details" at bounding box center [836, 51] width 55 height 11
click at [291, 3] on div at bounding box center [410, 366] width 547 height 733
click at [769, 47] on span "Dropoff" at bounding box center [770, 51] width 26 height 11
click at [821, 46] on span "Delivery Details" at bounding box center [836, 51] width 55 height 11
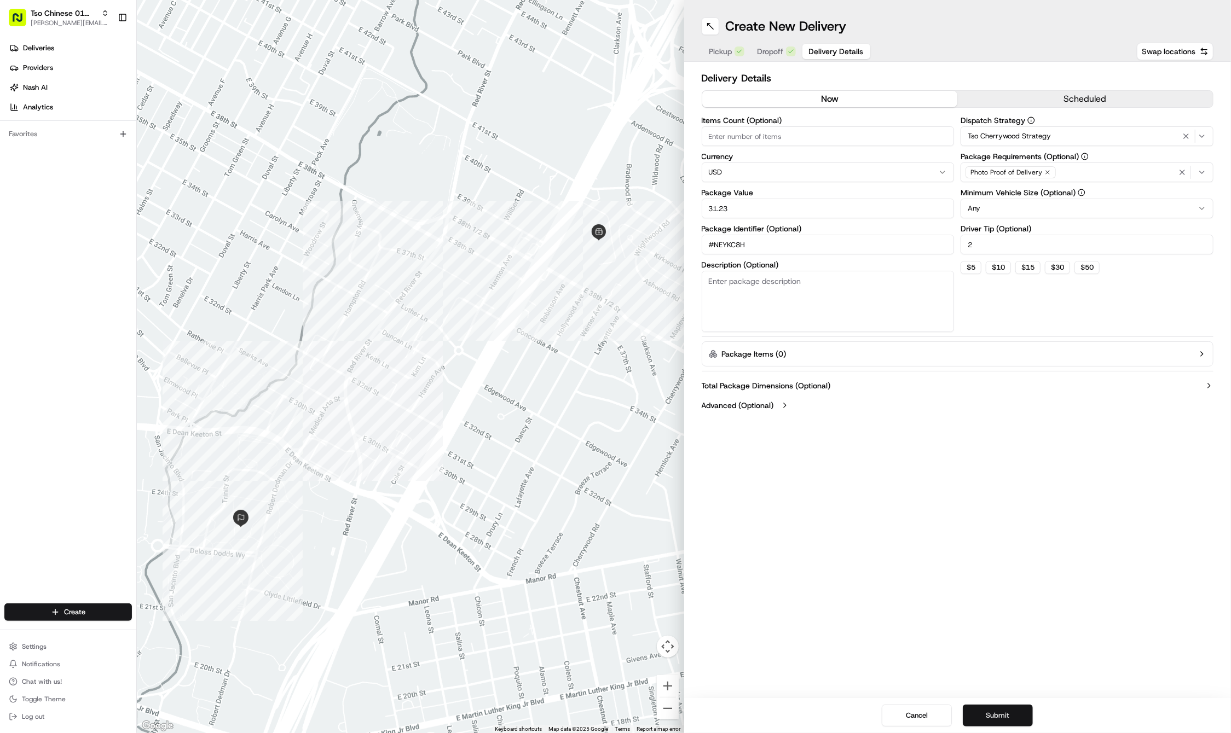
click at [1013, 716] on button "Submit" at bounding box center [998, 716] width 70 height 22
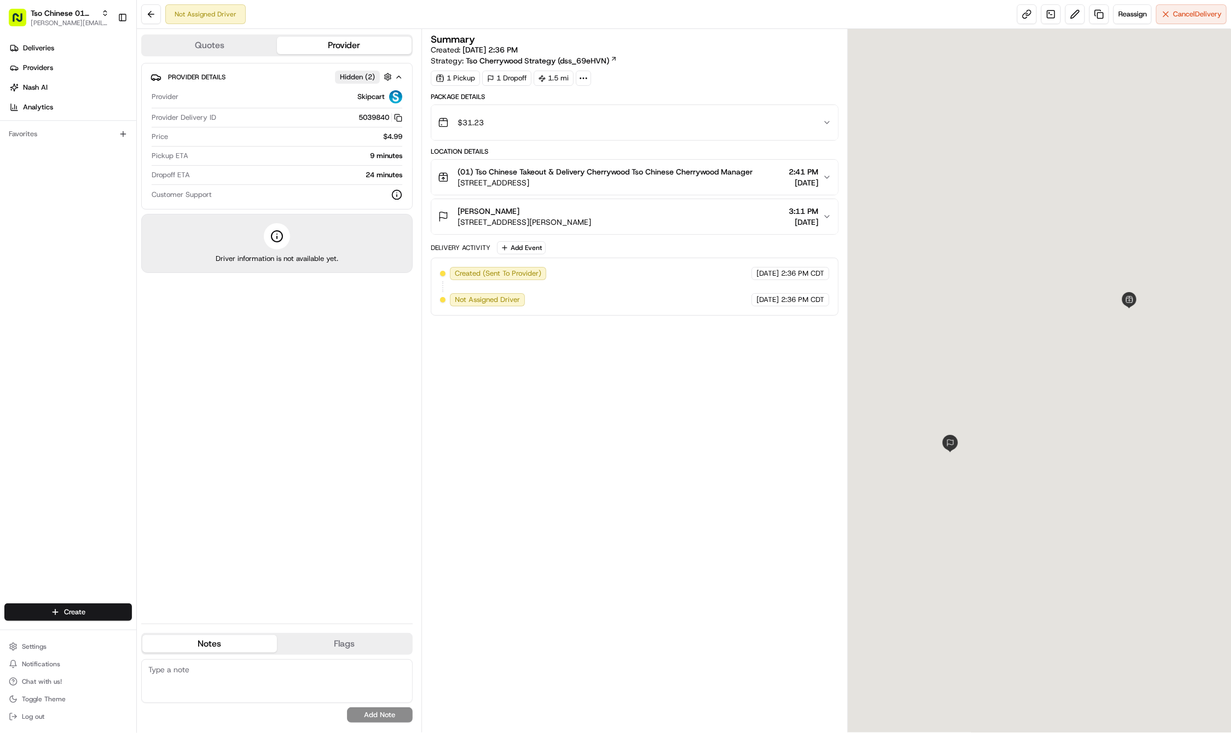
click at [1013, 716] on div at bounding box center [1039, 381] width 383 height 704
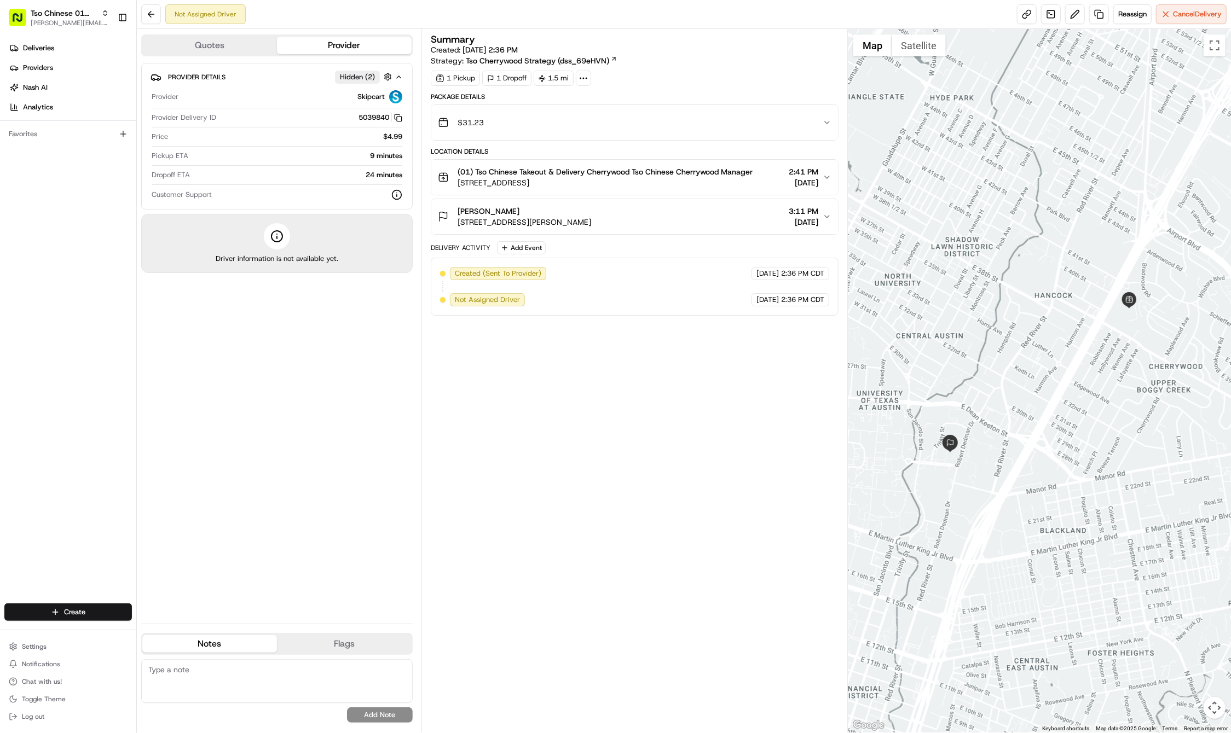
click at [825, 206] on button "[PERSON_NAME] [STREET_ADDRESS][PERSON_NAME] 3:11 PM [DATE]" at bounding box center [634, 216] width 407 height 35
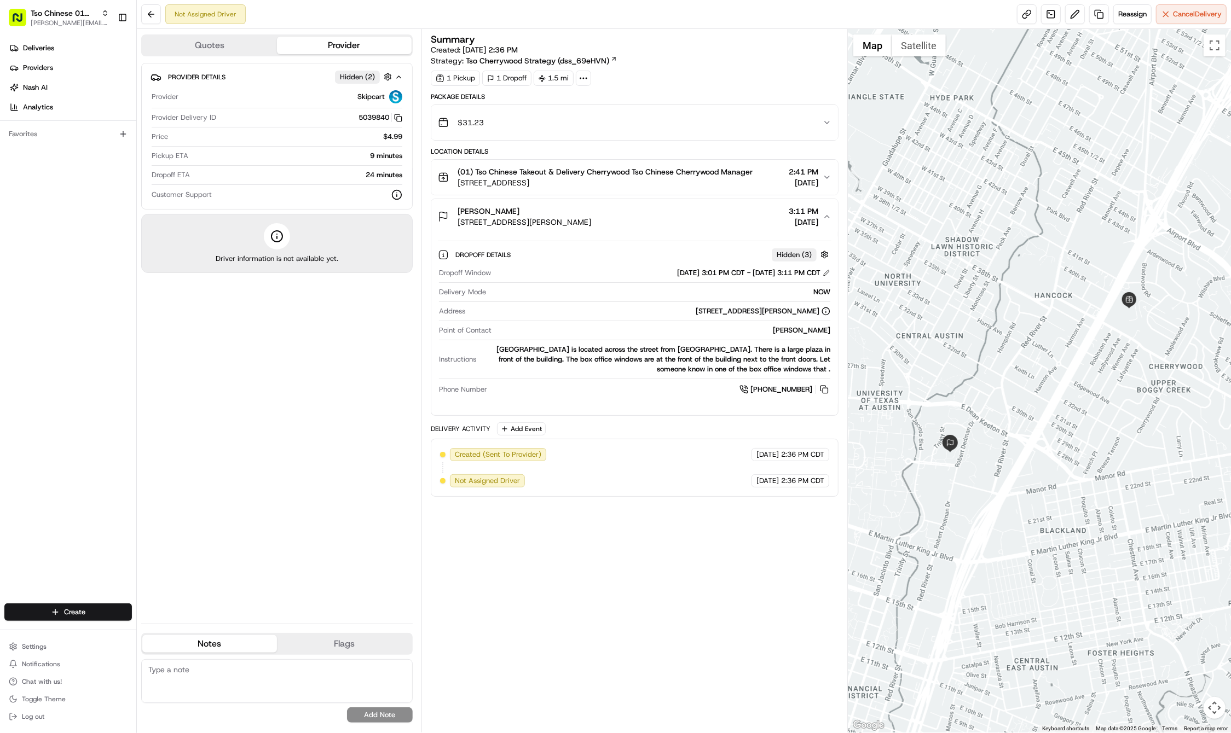
click at [825, 206] on button "[PERSON_NAME] [STREET_ADDRESS][PERSON_NAME] 3:11 PM [DATE]" at bounding box center [634, 216] width 407 height 35
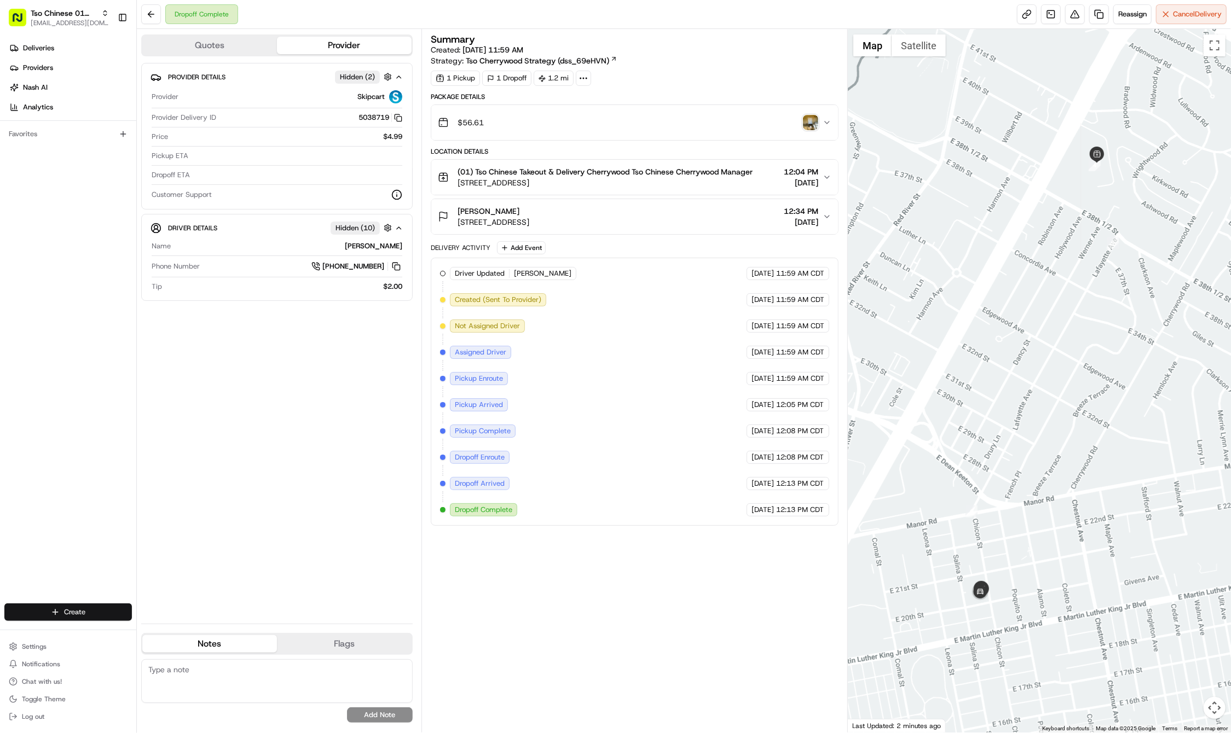
click at [85, 614] on html "Tso Chinese 01 Cherrywood haran@tsochinese.com Toggle Sidebar Deliveries Provid…" at bounding box center [615, 366] width 1231 height 733
click at [173, 629] on link "Delivery" at bounding box center [198, 633] width 122 height 20
